Goal: Information Seeking & Learning: Learn about a topic

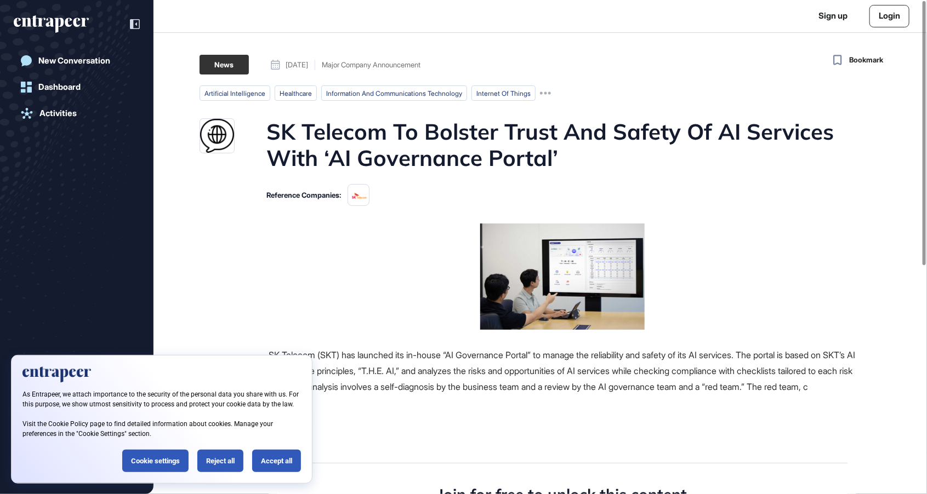
click at [468, 160] on h1 "SK Telecom To Bolster Trust And Safety Of AI Services With ‘AI Governance Porta…" at bounding box center [561, 144] width 590 height 53
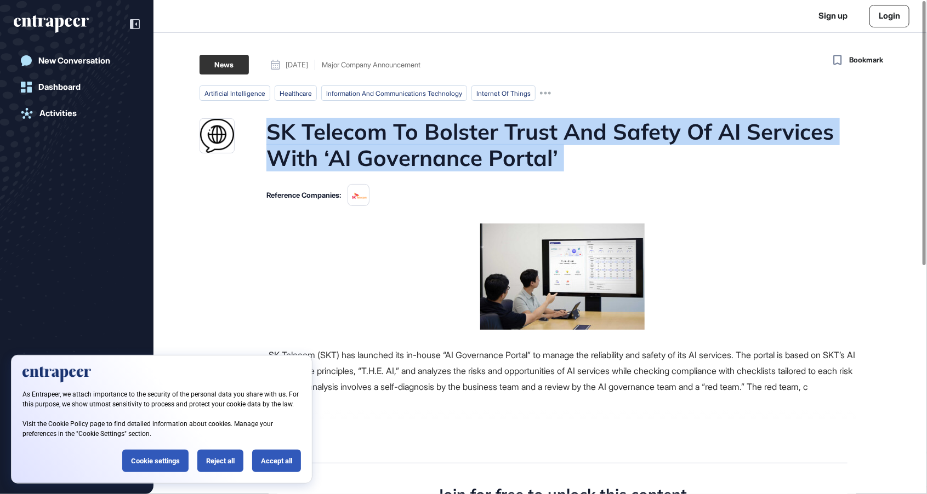
click at [468, 160] on h1 "SK Telecom To Bolster Trust And Safety Of AI Services With ‘AI Governance Porta…" at bounding box center [561, 144] width 590 height 53
copy h1 "SK Telecom To Bolster Trust And Safety Of AI Services With ‘AI Governance Porta…"
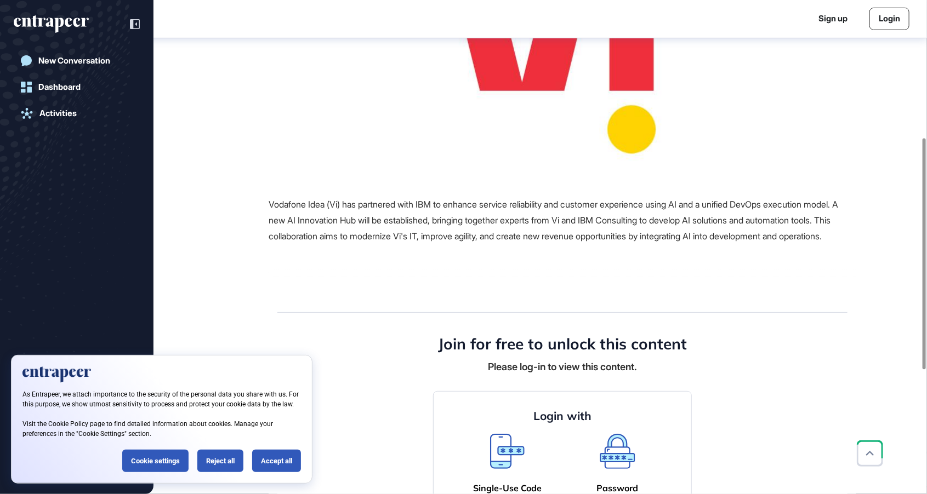
scroll to position [299, 0]
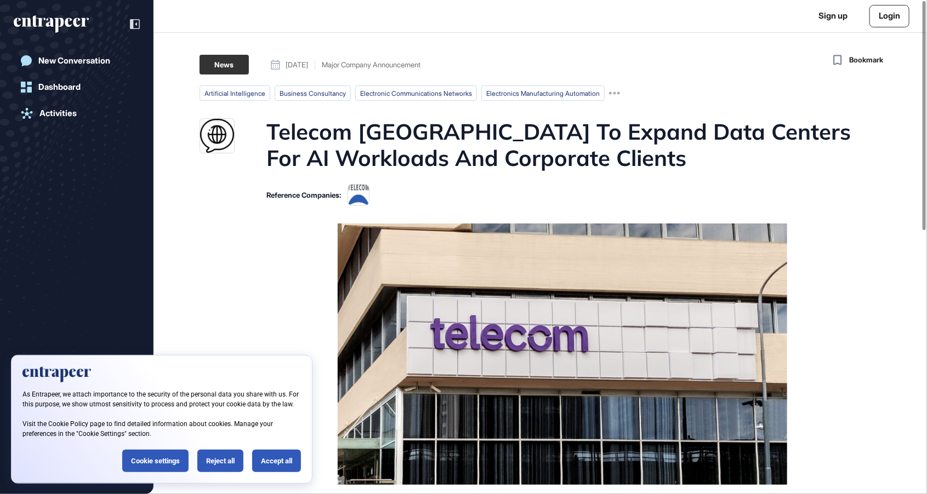
click at [878, 19] on link "Login" at bounding box center [889, 16] width 40 height 22
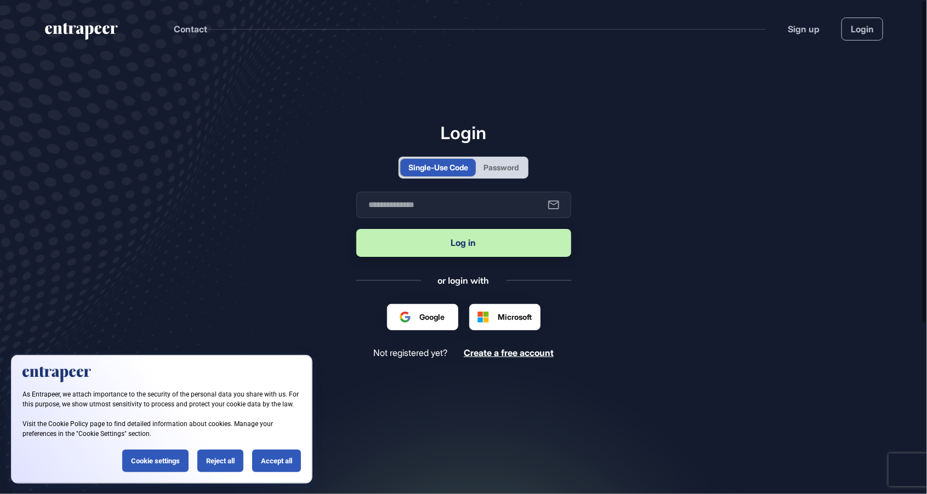
scroll to position [1, 1]
click at [528, 179] on div "Single-Use Code Password" at bounding box center [463, 168] width 130 height 22
click at [515, 173] on div "Password" at bounding box center [500, 168] width 35 height 12
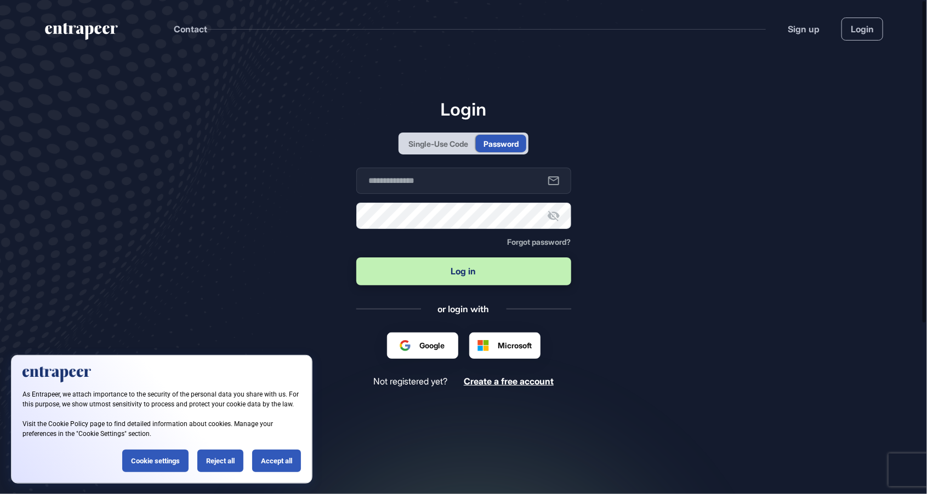
click at [492, 225] on form "Business email Password Forgot password? Log in" at bounding box center [463, 227] width 215 height 119
click at [489, 194] on input "text" at bounding box center [463, 181] width 215 height 26
type input "**********"
click at [356, 258] on button "Log in" at bounding box center [463, 272] width 215 height 28
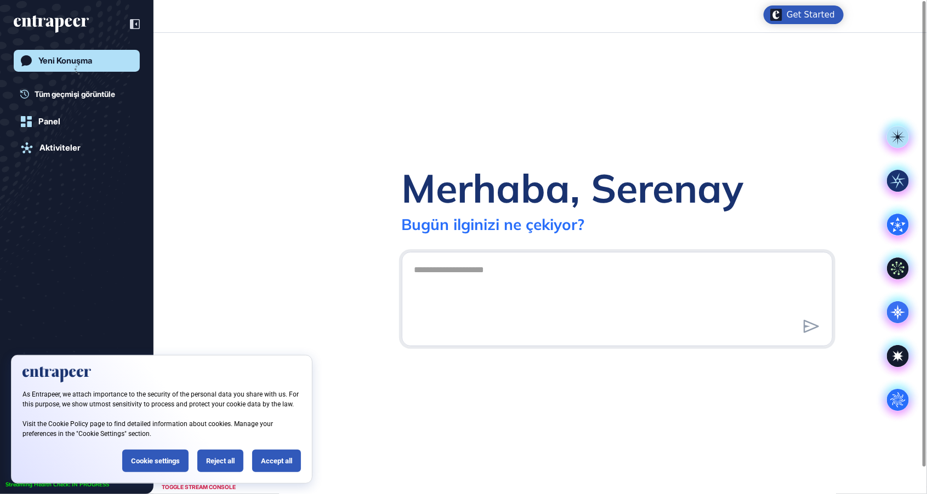
scroll to position [1, 1]
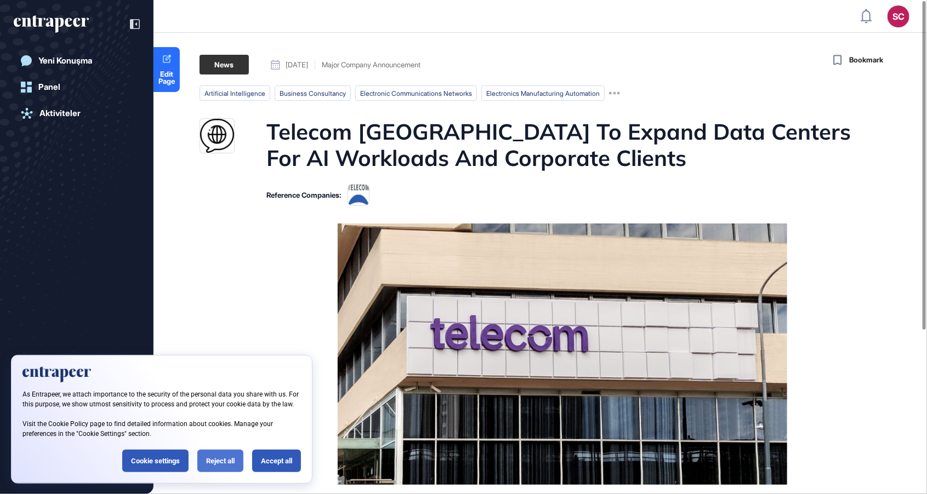
click at [220, 468] on div "Reject all" at bounding box center [220, 461] width 46 height 22
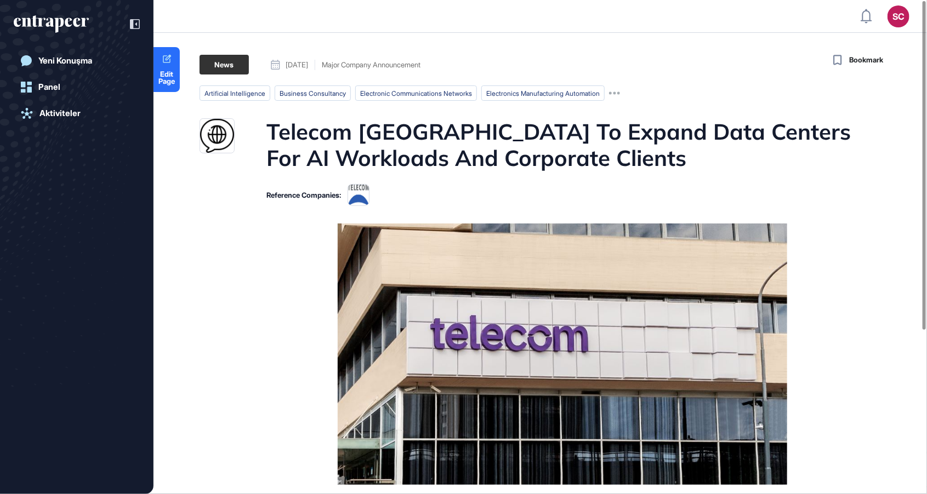
click at [636, 141] on h1 "Telecom Argentina To Expand Data Centers For AI Workloads And Corporate Clients" at bounding box center [561, 144] width 590 height 53
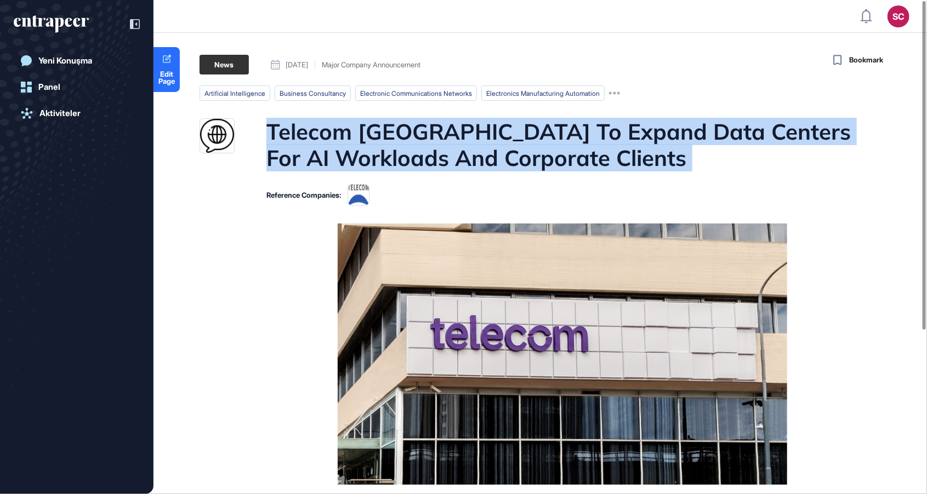
copy h1 "Telecom Argentina To Expand Data Centers For AI Workloads And Corporate Clients"
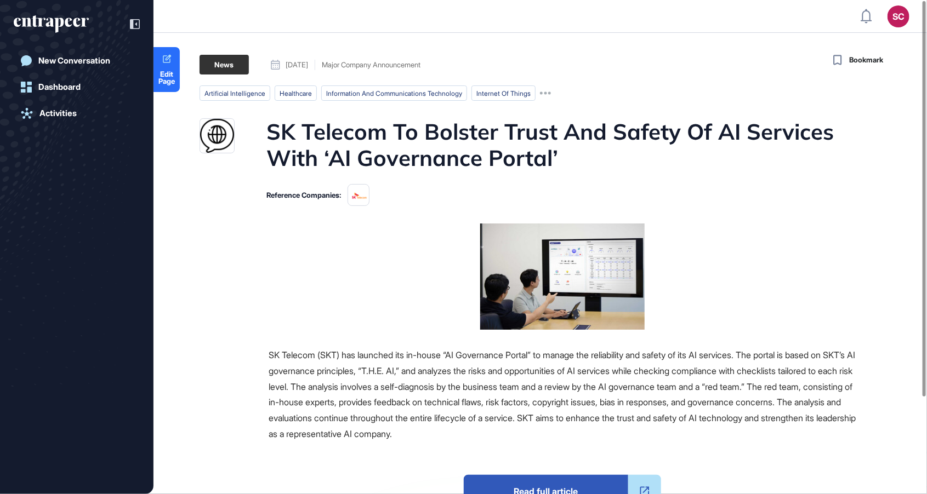
click at [479, 140] on h1 "SK Telecom To Bolster Trust And Safety Of AI Services With ‘AI Governance Porta…" at bounding box center [561, 144] width 590 height 53
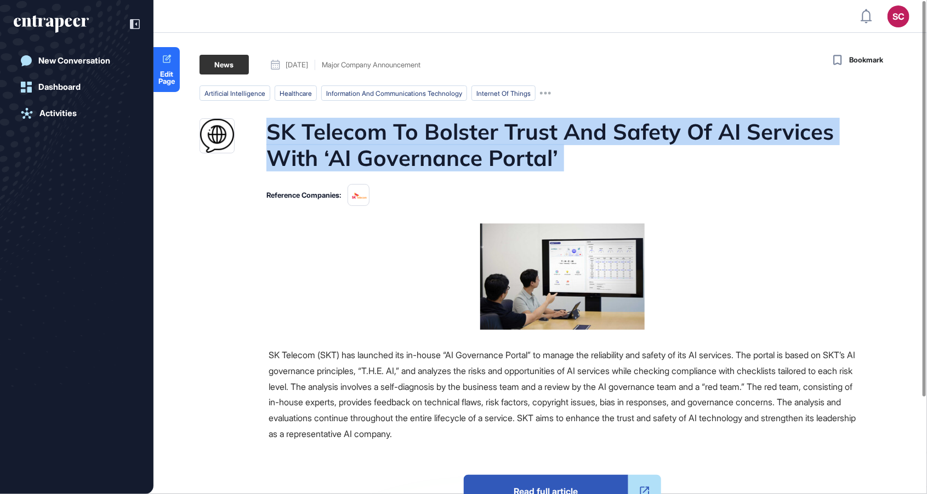
copy h1 "SK Telecom To Bolster Trust And Safety Of AI Services With ‘AI Governance Porta…"
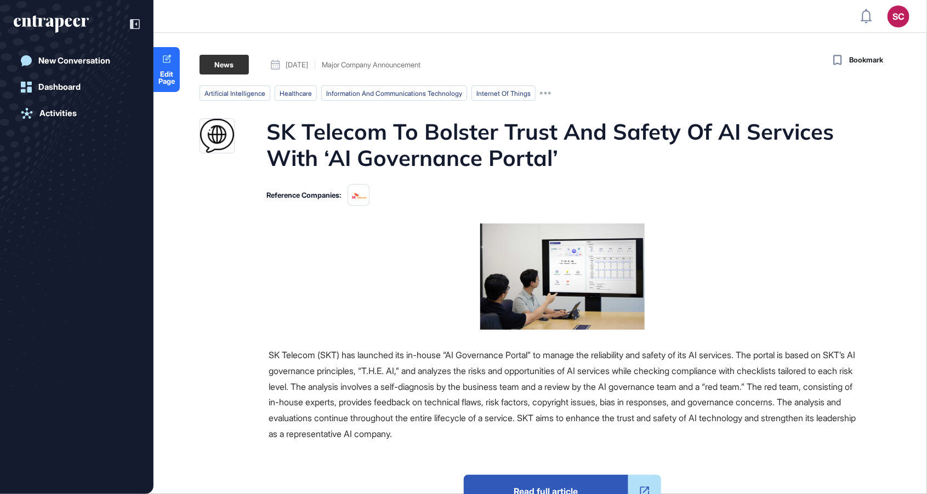
click at [401, 201] on div "Reference Companies:" at bounding box center [527, 195] width 656 height 22
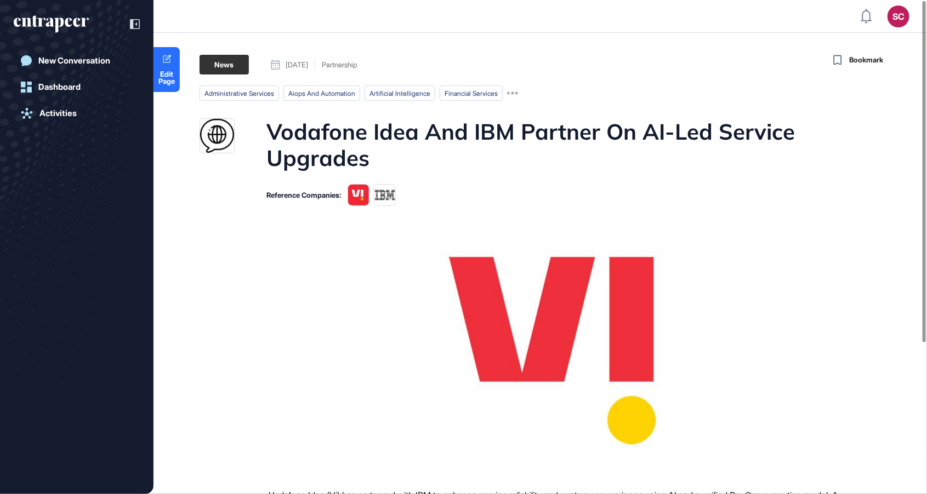
click at [454, 125] on h1 "Vodafone Idea And IBM Partner On AI-Led Service Upgrades" at bounding box center [561, 144] width 590 height 53
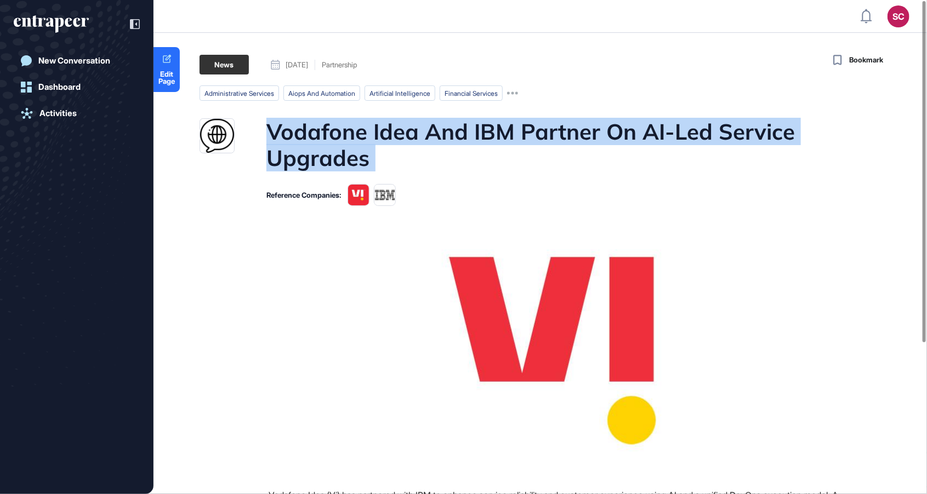
copy h1 "Vodafone Idea And IBM Partner On AI-Led Service Upgrades"
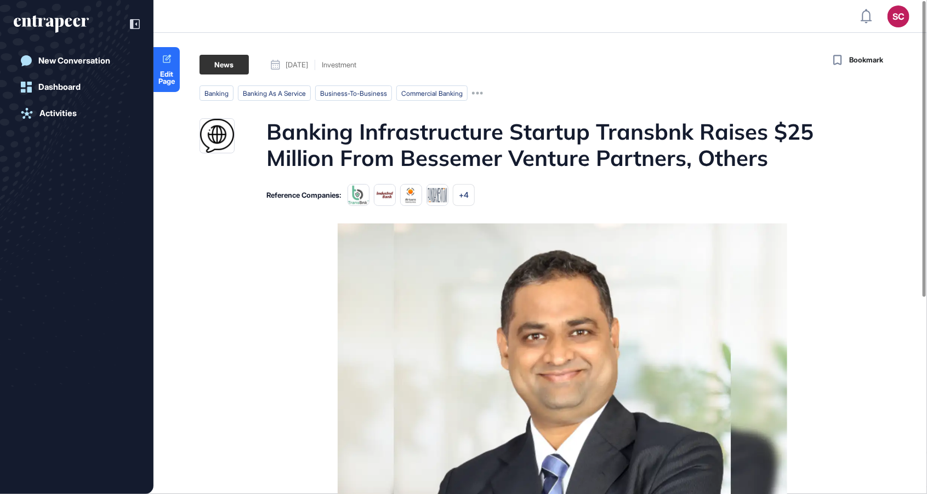
click at [452, 79] on main "News [DATE] Investment [DATE] Investment banking banking as a service business-…" at bounding box center [541, 468] width 771 height 826
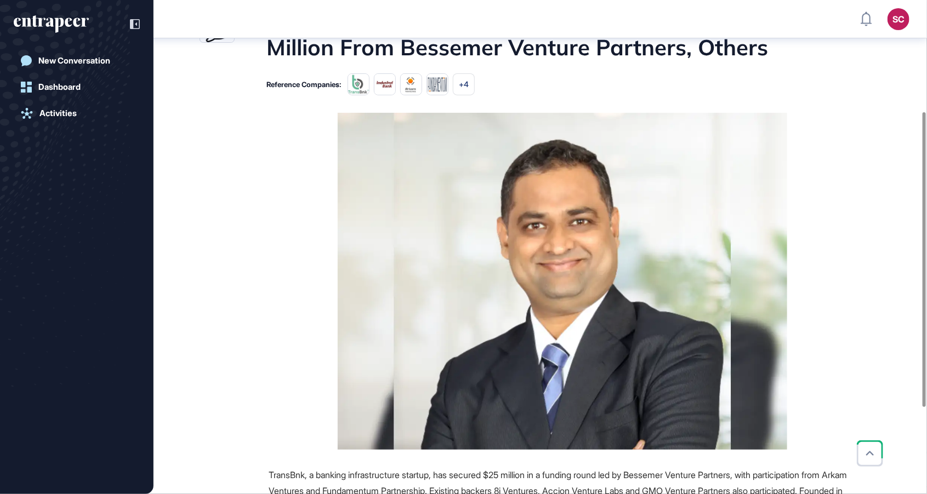
scroll to position [369, 0]
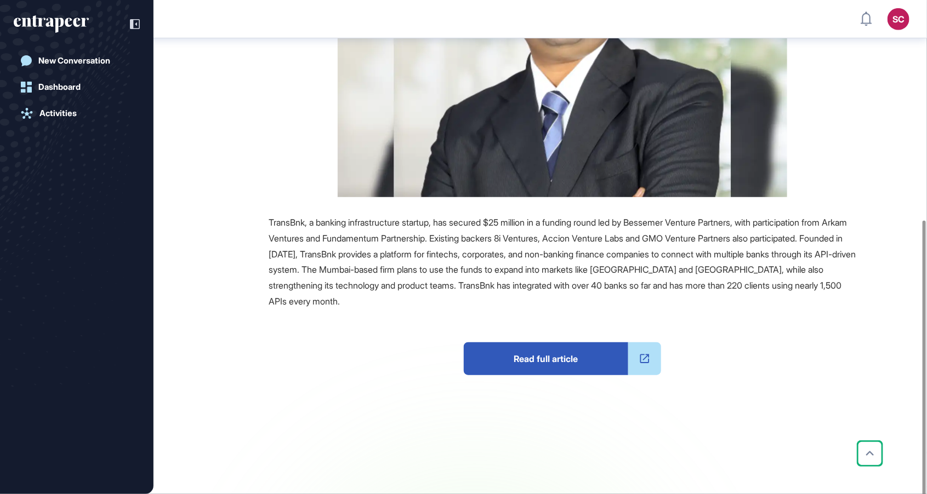
click at [584, 351] on span "Read full article" at bounding box center [546, 358] width 164 height 33
